Goal: Task Accomplishment & Management: Use online tool/utility

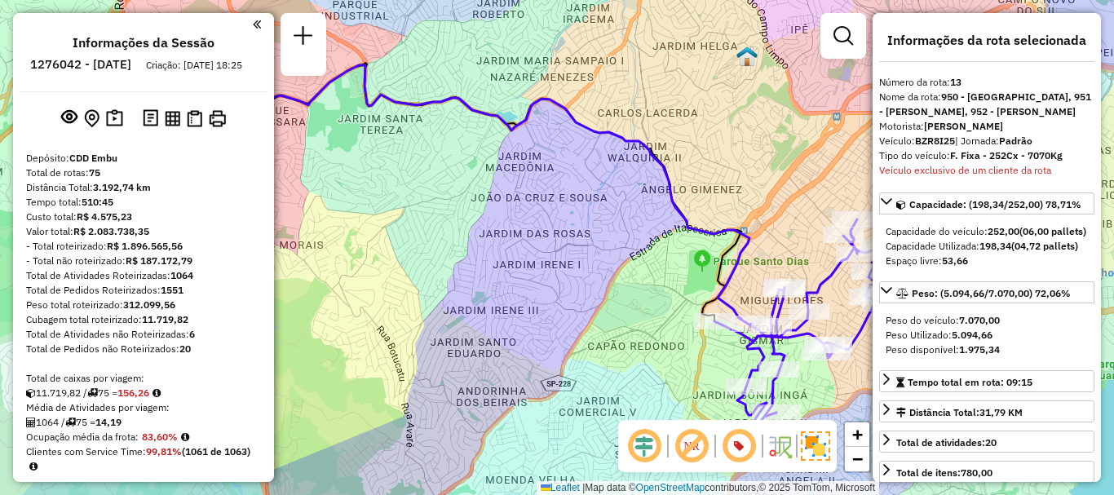
select select "**********"
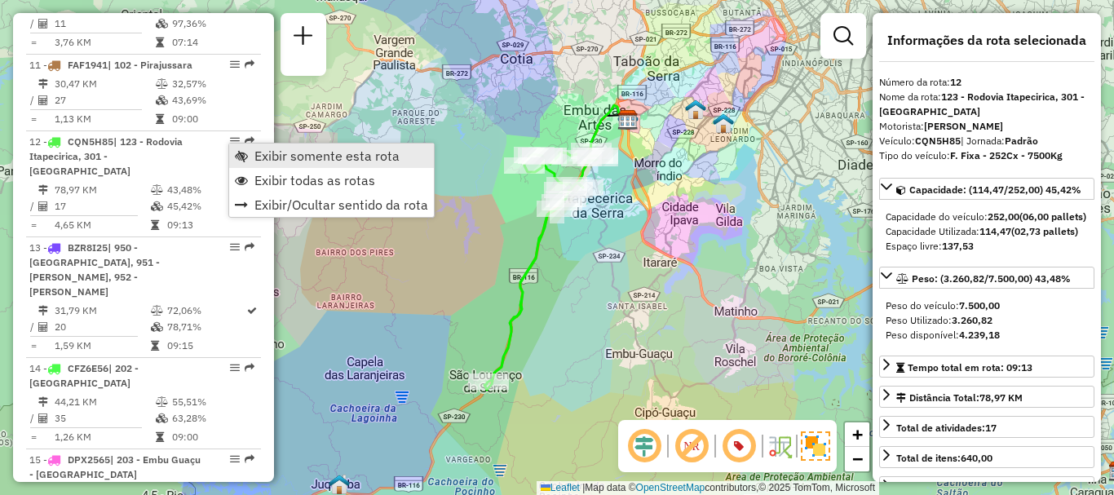
click at [257, 153] on span "Exibir somente esta rota" at bounding box center [326, 155] width 145 height 13
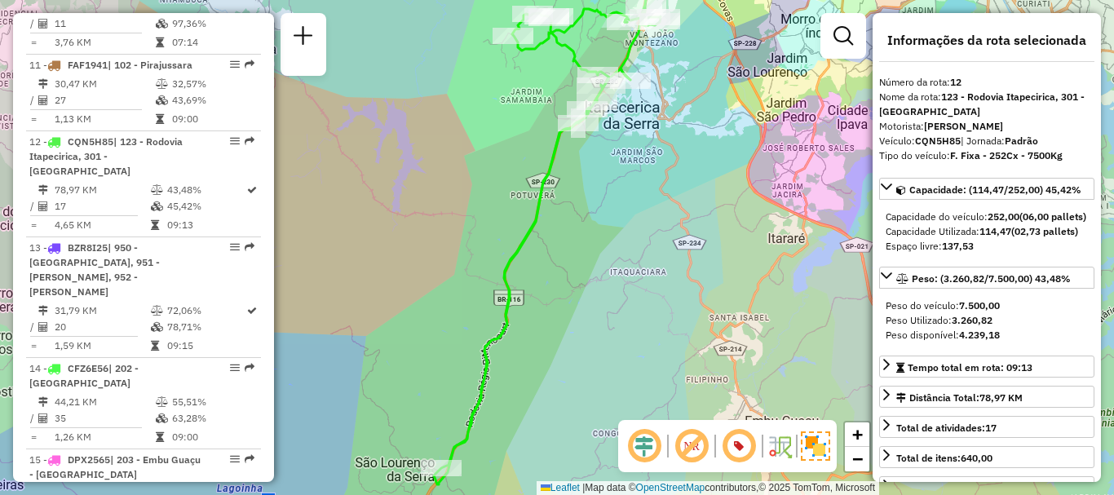
click at [427, 413] on div "Rota 12 - Placa CQN5H85 97096859 - KIODAI SUPERMERCADOS Janela de atendimento G…" at bounding box center [557, 247] width 1114 height 495
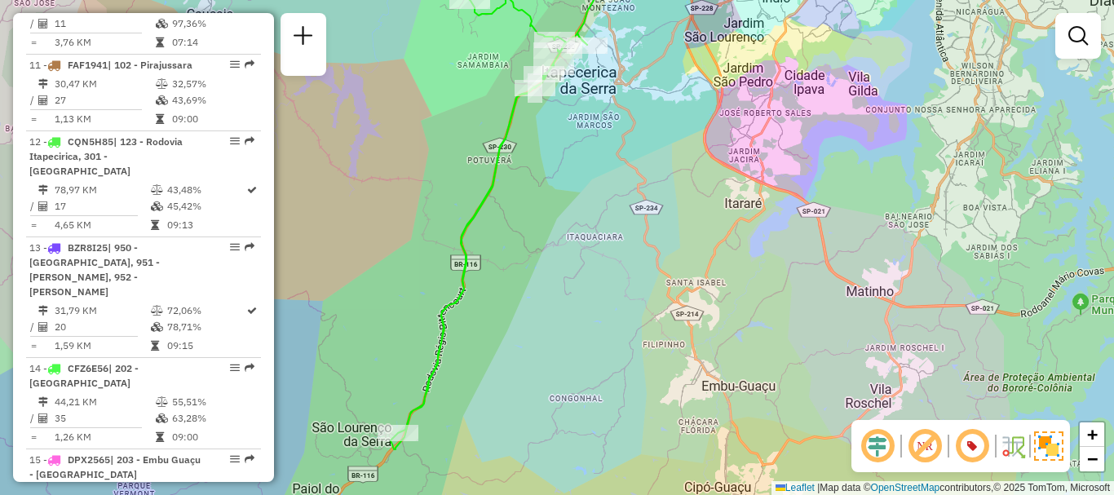
drag, startPoint x: 423, startPoint y: 399, endPoint x: 390, endPoint y: 363, distance: 49.1
click at [390, 363] on div "Janela de atendimento Grade de atendimento Capacidade Transportadoras Veículos …" at bounding box center [557, 247] width 1114 height 495
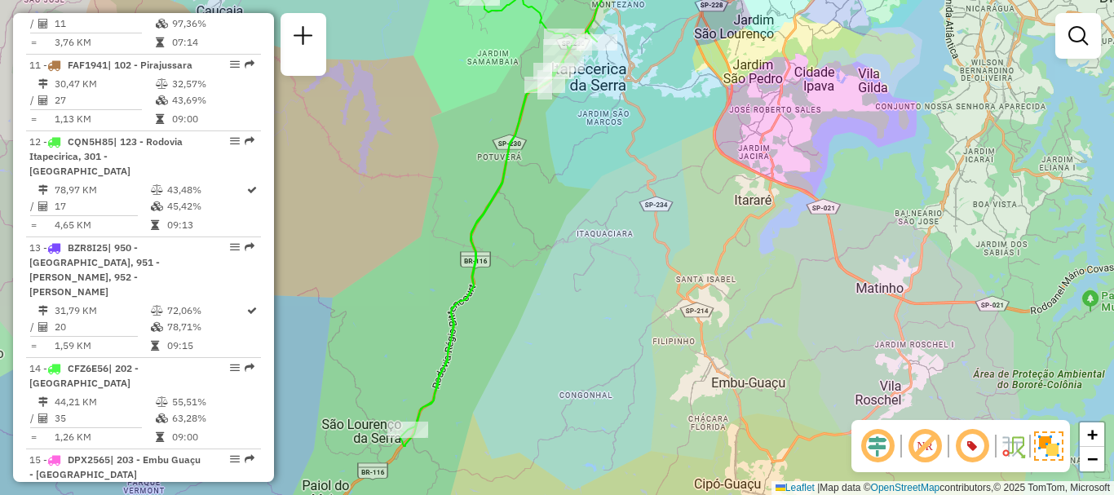
drag, startPoint x: 394, startPoint y: 362, endPoint x: 384, endPoint y: 417, distance: 55.5
click at [395, 364] on div "Janela de atendimento Grade de atendimento Capacidade Transportadoras Veículos …" at bounding box center [557, 247] width 1114 height 495
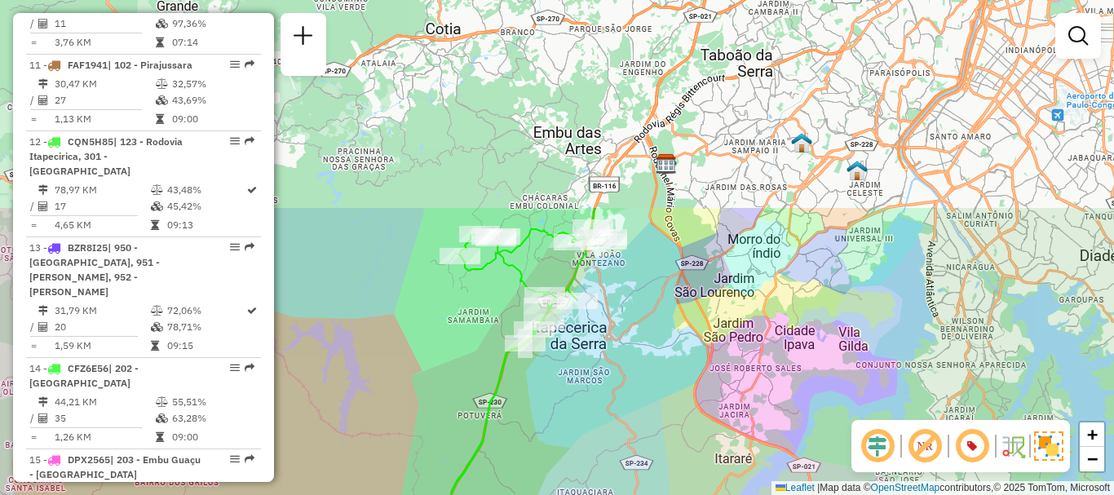
drag, startPoint x: 408, startPoint y: 202, endPoint x: 408, endPoint y: 425, distance: 222.5
click at [397, 434] on div "Janela de atendimento Grade de atendimento Capacidade Transportadoras Veículos …" at bounding box center [557, 247] width 1114 height 495
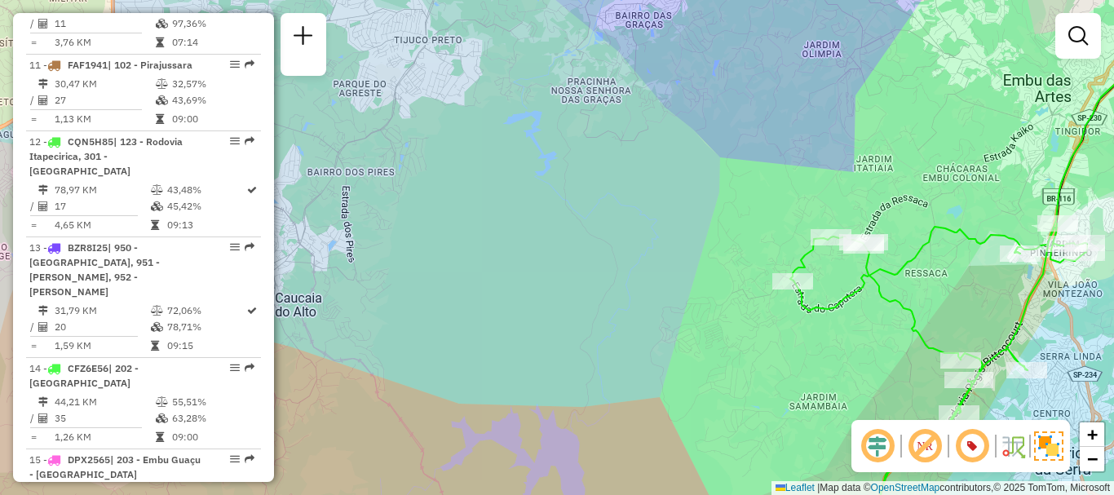
drag, startPoint x: 928, startPoint y: 274, endPoint x: 907, endPoint y: 265, distance: 22.3
click at [924, 274] on div "Janela de atendimento Grade de atendimento Capacidade Transportadoras Veículos …" at bounding box center [557, 247] width 1114 height 495
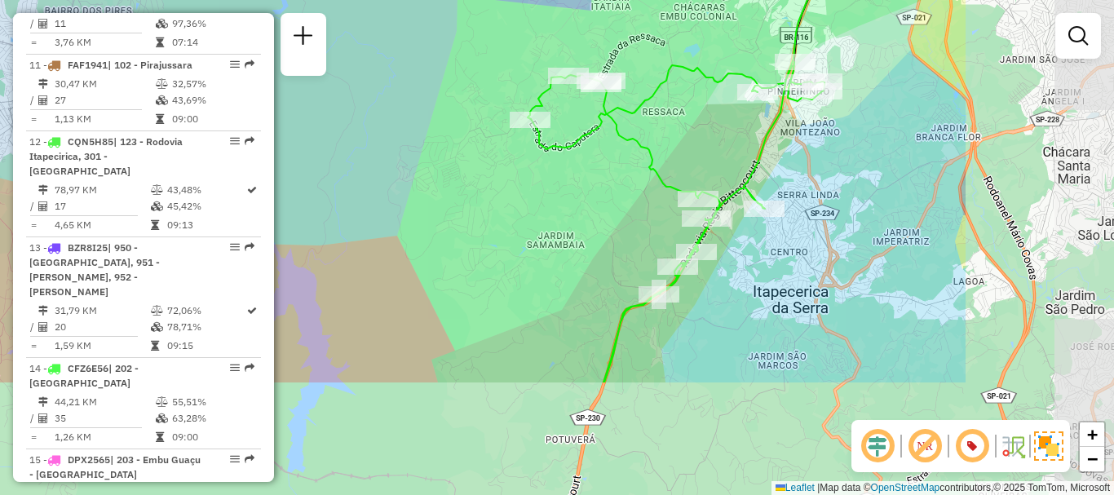
drag, startPoint x: 907, startPoint y: 265, endPoint x: 748, endPoint y: 191, distance: 176.2
click at [659, 108] on div "Janela de atendimento Grade de atendimento Capacidade Transportadoras Veículos …" at bounding box center [557, 247] width 1114 height 495
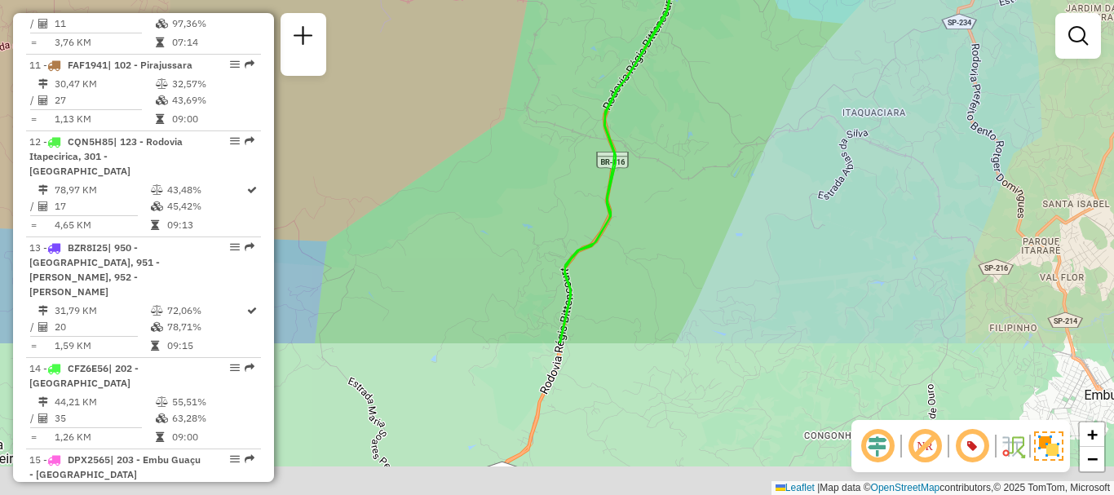
drag, startPoint x: 659, startPoint y: 347, endPoint x: 725, endPoint y: 81, distance: 274.6
click at [720, 49] on div "Janela de atendimento Grade de atendimento Capacidade Transportadoras Veículos …" at bounding box center [557, 247] width 1114 height 495
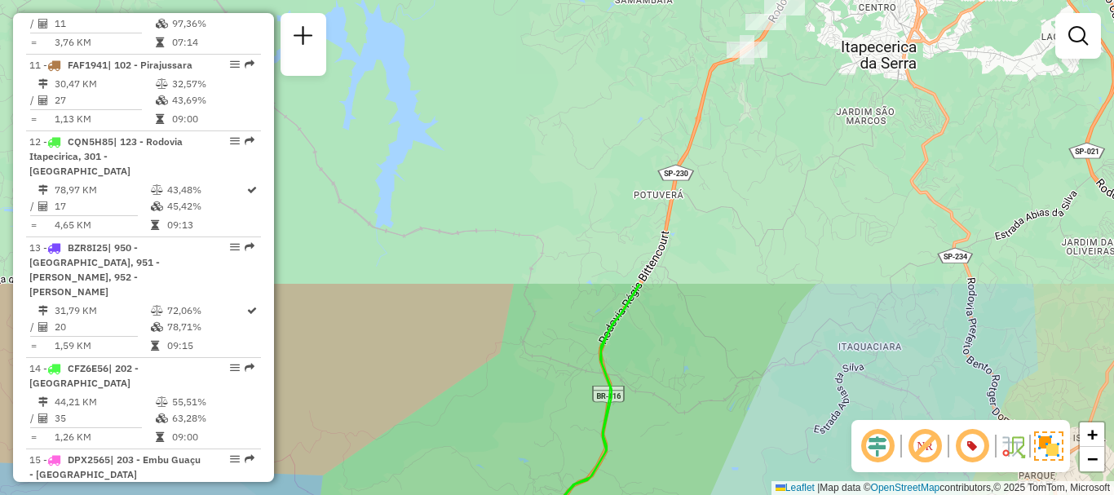
drag, startPoint x: 663, startPoint y: 205, endPoint x: 789, endPoint y: 307, distance: 162.3
click at [662, 494] on html "Aguarde... Pop-up bloqueado! Seu navegador bloqueou automáticamente a abertura …" at bounding box center [557, 247] width 1114 height 495
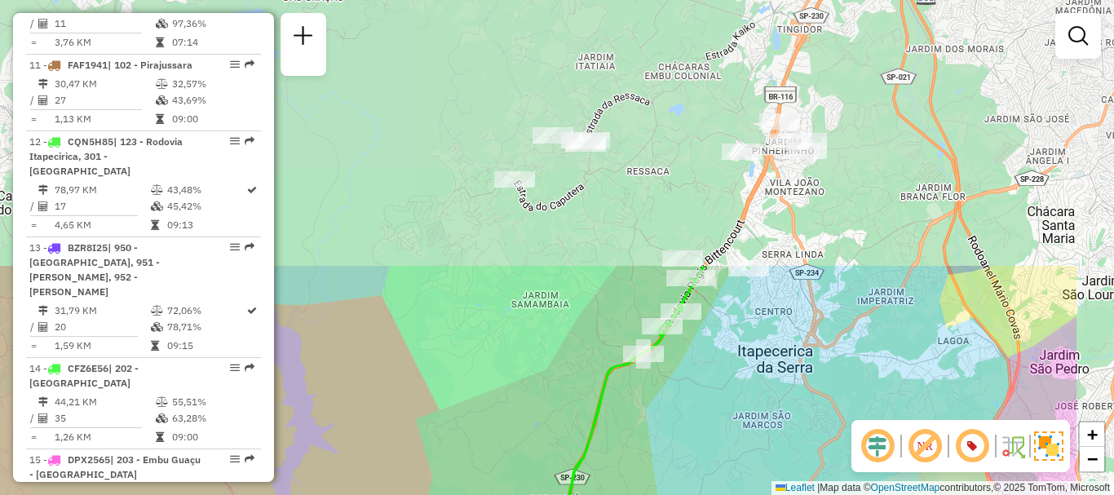
drag, startPoint x: 822, startPoint y: 90, endPoint x: 707, endPoint y: 380, distance: 312.4
click at [707, 380] on div "Janela de atendimento Grade de atendimento Capacidade Transportadoras Veículos …" at bounding box center [557, 247] width 1114 height 495
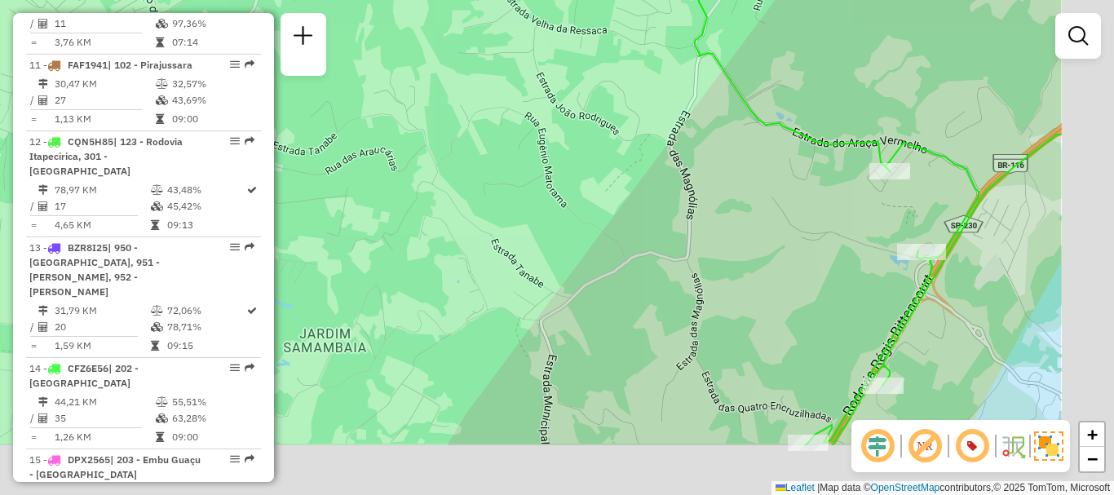
drag, startPoint x: 857, startPoint y: 317, endPoint x: 757, endPoint y: 175, distance: 173.2
click at [647, 171] on div "Janela de atendimento Grade de atendimento Capacidade Transportadoras Veículos …" at bounding box center [557, 247] width 1114 height 495
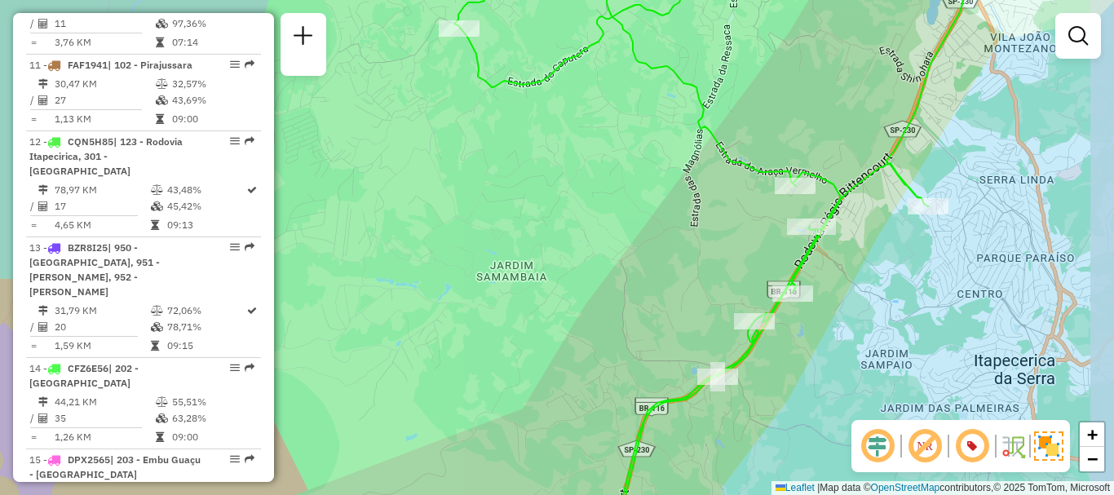
drag, startPoint x: 760, startPoint y: 288, endPoint x: 679, endPoint y: 245, distance: 91.2
click at [679, 245] on div "Janela de atendimento Grade de atendimento Capacidade Transportadoras Veículos …" at bounding box center [557, 247] width 1114 height 495
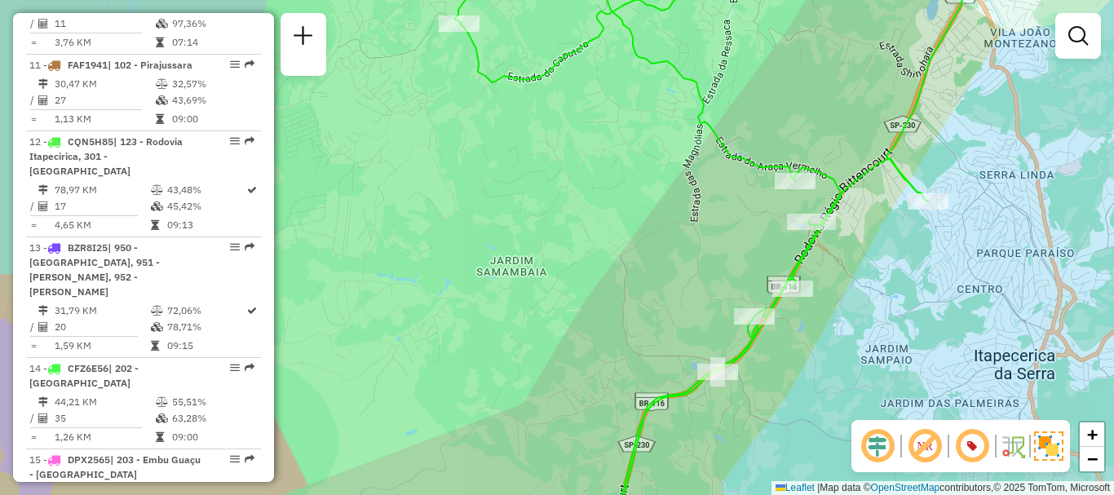
drag, startPoint x: 814, startPoint y: 200, endPoint x: 811, endPoint y: 212, distance: 12.5
click at [811, 212] on div "Janela de atendimento Grade de atendimento Capacidade Transportadoras Veículos …" at bounding box center [557, 247] width 1114 height 495
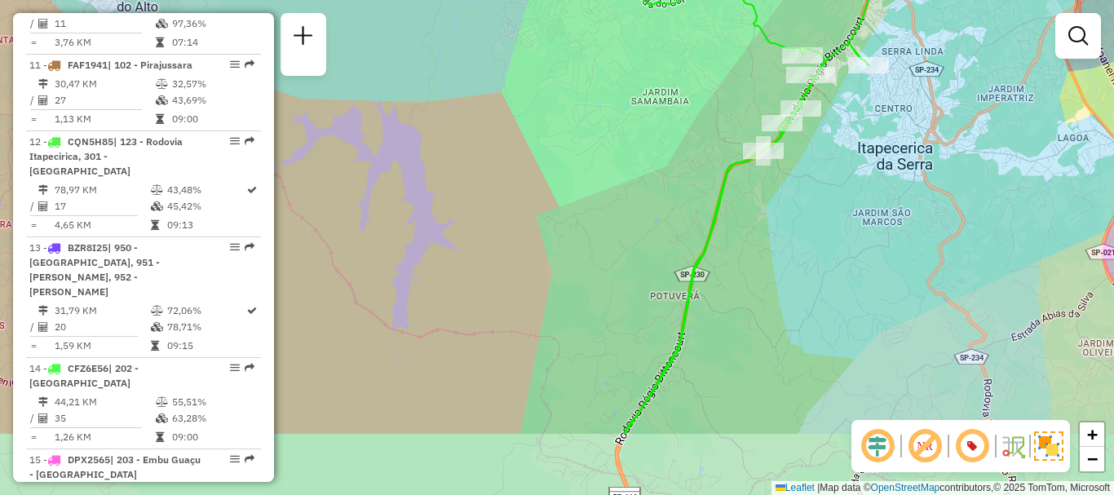
drag, startPoint x: 550, startPoint y: 331, endPoint x: 448, endPoint y: 216, distance: 154.1
click at [448, 216] on div "Janela de atendimento Grade de atendimento Capacidade Transportadoras Veículos …" at bounding box center [557, 247] width 1114 height 495
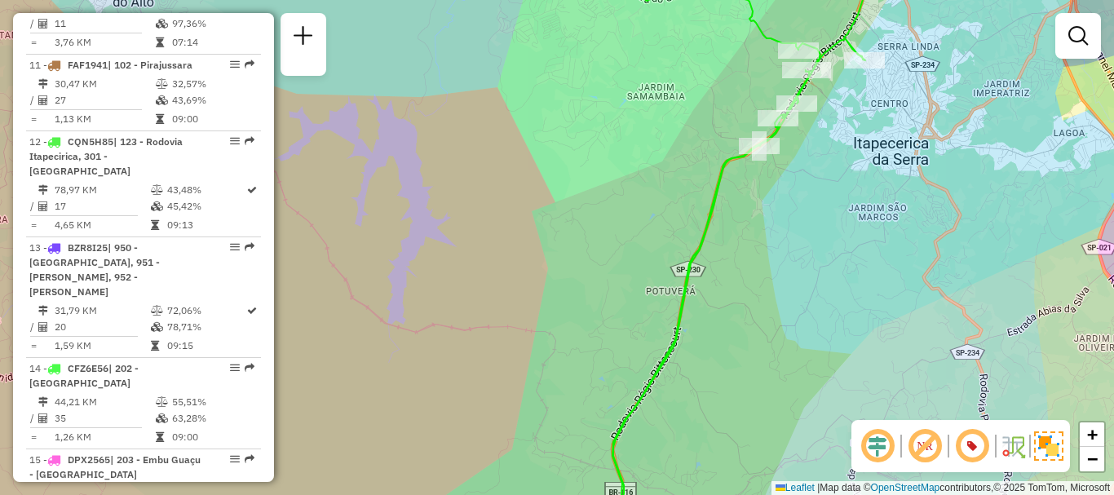
scroll to position [1674, 0]
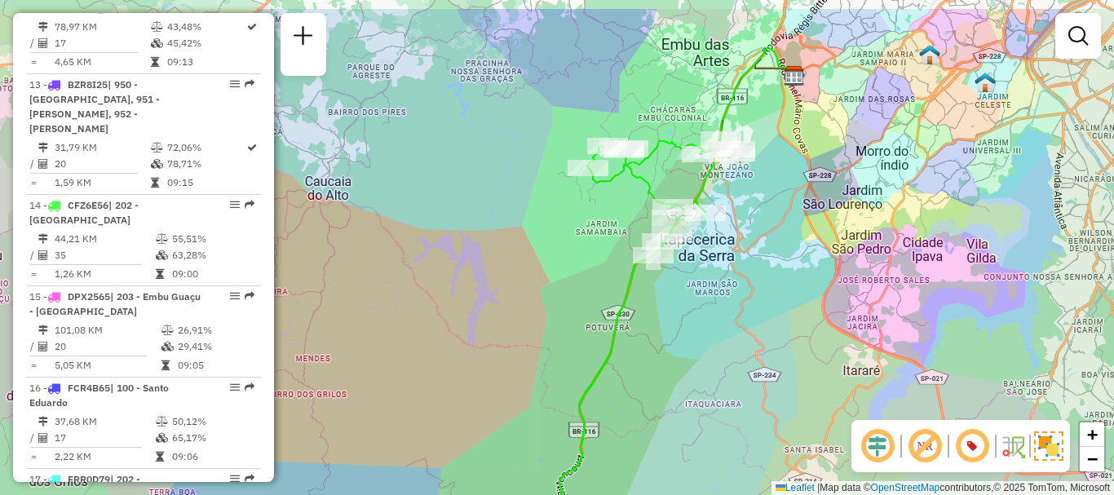
drag, startPoint x: 511, startPoint y: 270, endPoint x: 434, endPoint y: 327, distance: 95.5
click at [434, 327] on div "Janela de atendimento Grade de atendimento Capacidade Transportadoras Veículos …" at bounding box center [557, 247] width 1114 height 495
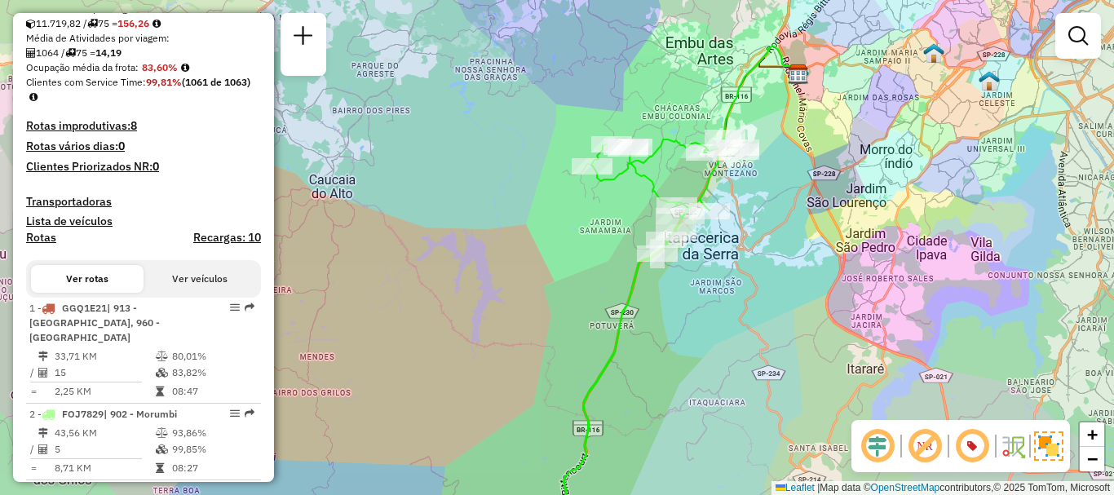
scroll to position [614, 0]
